Goal: Check status: Check status

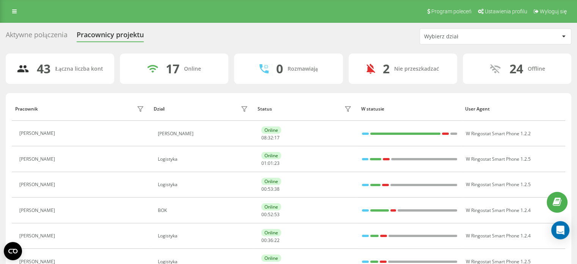
click at [563, 35] on div at bounding box center [563, 36] width 9 height 9
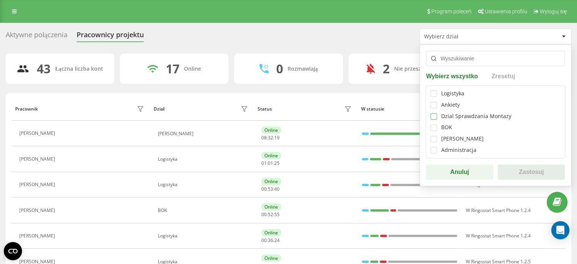
click at [433, 113] on label at bounding box center [434, 113] width 6 height 0
checkbox input "true"
click at [541, 176] on button "Zastosuj" at bounding box center [531, 171] width 67 height 15
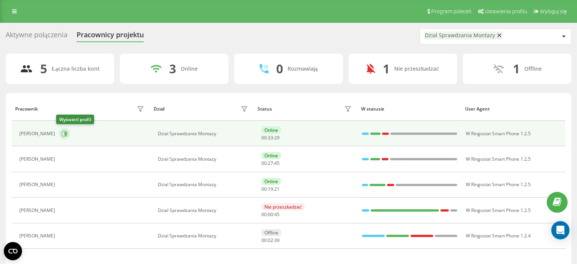
click at [61, 131] on icon at bounding box center [64, 134] width 6 height 6
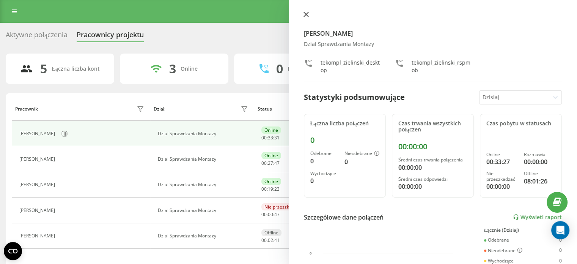
click at [305, 12] on icon at bounding box center [305, 14] width 5 height 5
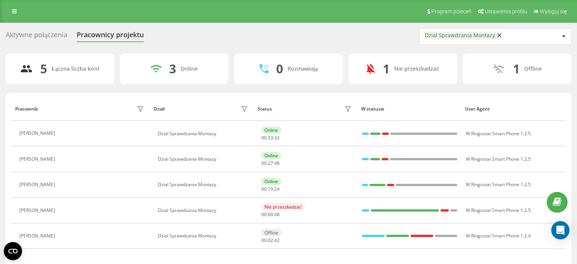
click at [59, 155] on button at bounding box center [63, 159] width 9 height 11
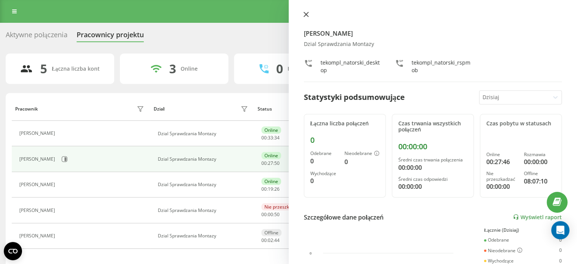
click at [306, 13] on icon at bounding box center [305, 14] width 5 height 5
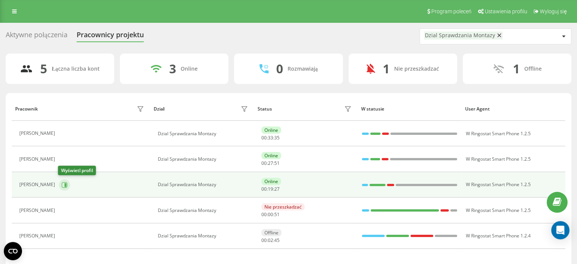
click at [65, 183] on icon at bounding box center [65, 184] width 2 height 4
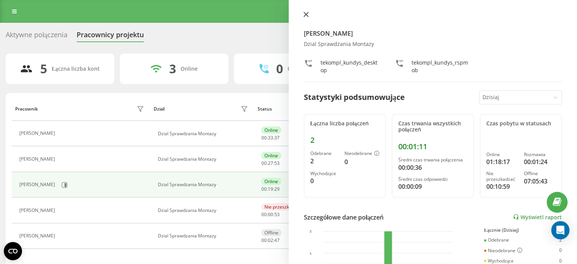
click at [305, 16] on icon at bounding box center [305, 14] width 5 height 5
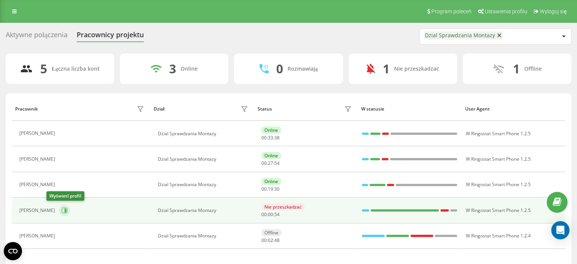
click at [61, 209] on icon at bounding box center [64, 210] width 6 height 6
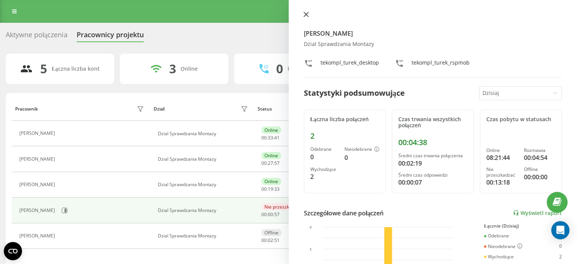
click at [308, 18] on button at bounding box center [306, 14] width 10 height 7
